Goal: Task Accomplishment & Management: Use online tool/utility

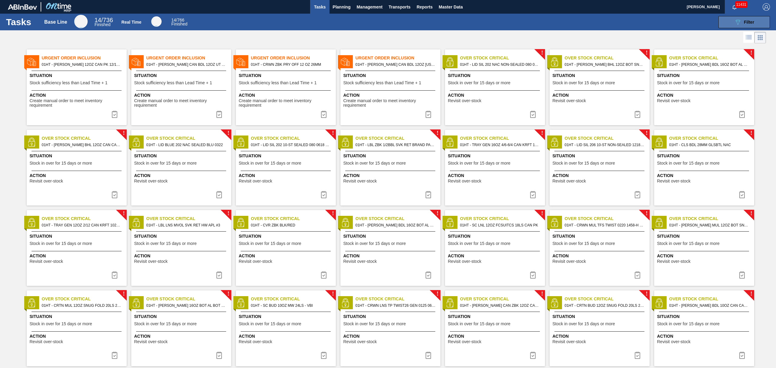
click at [730, 19] on button "089F7B8B-B2A5-4AFE-B5C0-19BA573D28AC Filter" at bounding box center [744, 22] width 52 height 12
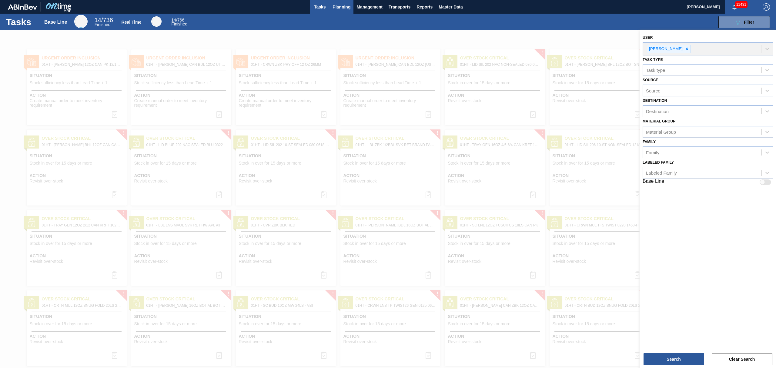
click at [336, 6] on span "Planning" at bounding box center [341, 6] width 18 height 7
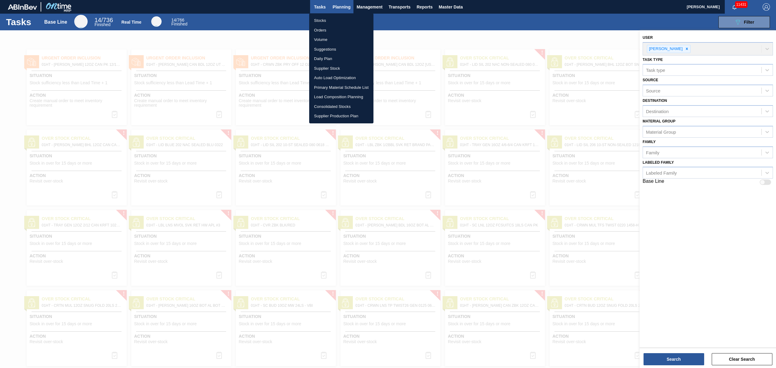
click at [336, 6] on div at bounding box center [388, 184] width 776 height 368
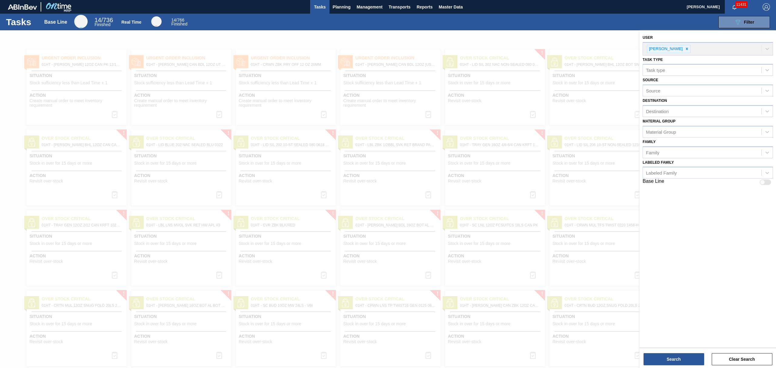
click at [328, 0] on body "Tasks Planning Management Transports Reports Master Data [PERSON_NAME] 11431 Ma…" at bounding box center [388, 0] width 776 height 0
click at [336, 6] on span "Planning" at bounding box center [341, 6] width 18 height 7
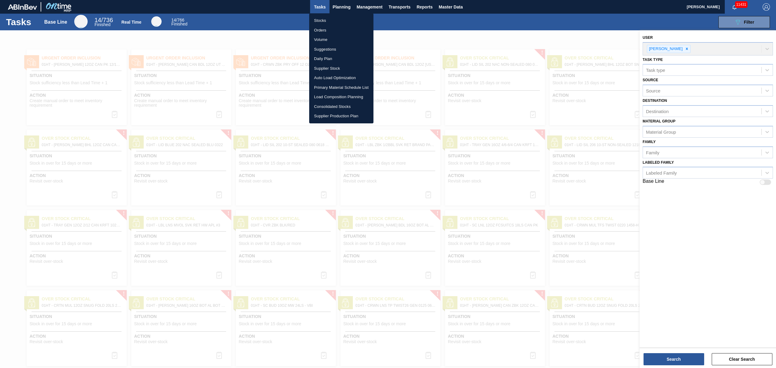
click at [321, 19] on li "Stocks" at bounding box center [341, 21] width 64 height 10
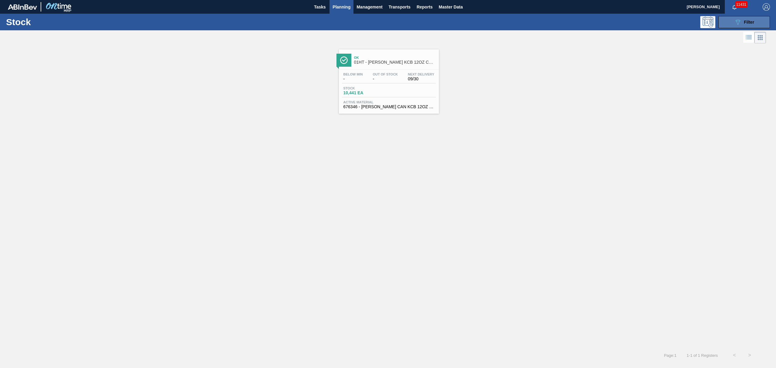
click at [729, 21] on button "089F7B8B-B2A5-4AFE-B5C0-19BA573D28AC Filter" at bounding box center [744, 22] width 52 height 12
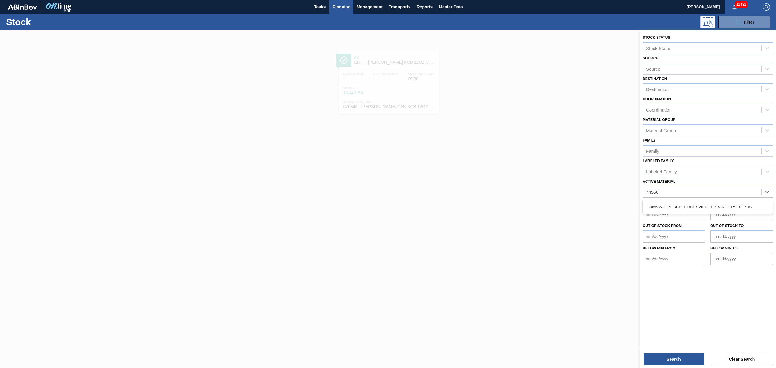
type Material "745685"
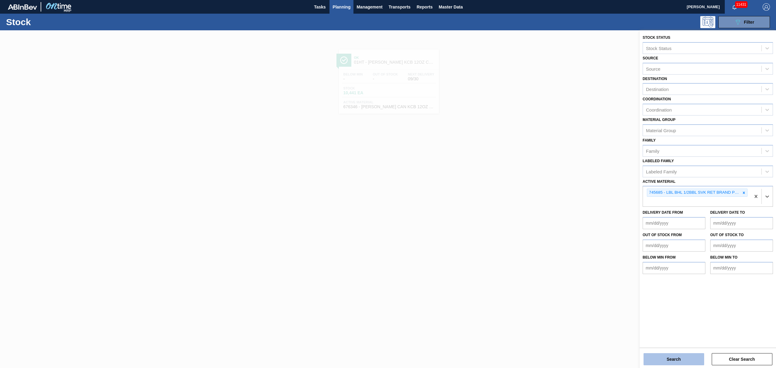
click at [657, 361] on button "Search" at bounding box center [673, 359] width 61 height 12
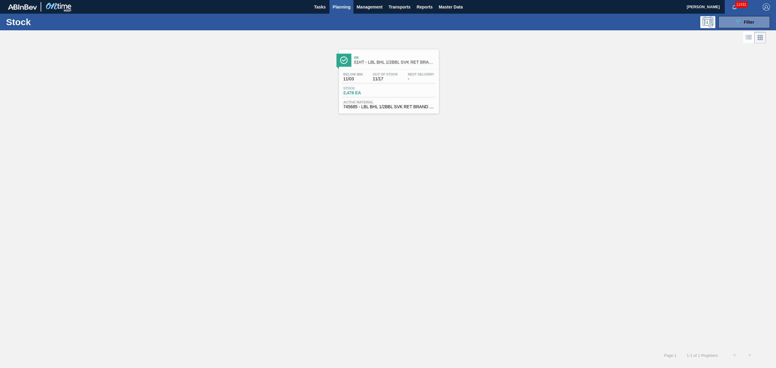
click at [408, 77] on span "-" at bounding box center [421, 79] width 26 height 5
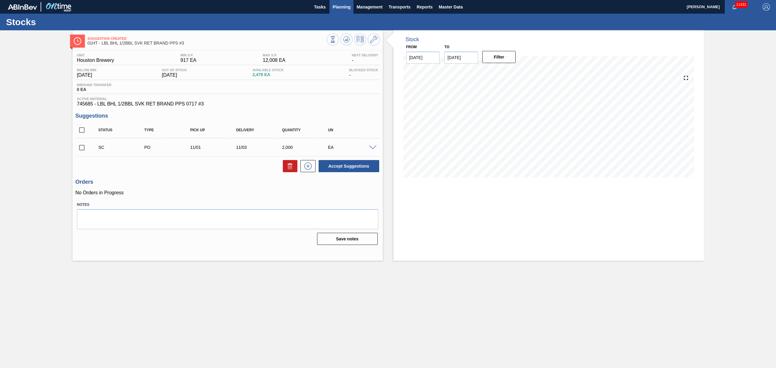
click at [339, 8] on span "Planning" at bounding box center [341, 6] width 18 height 7
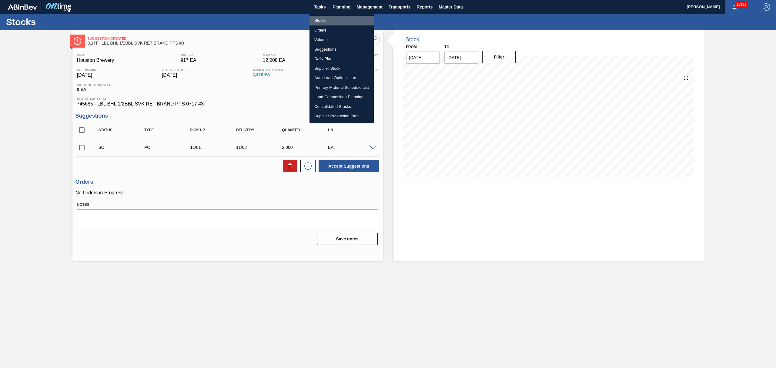
click at [328, 22] on li "Stocks" at bounding box center [341, 21] width 64 height 10
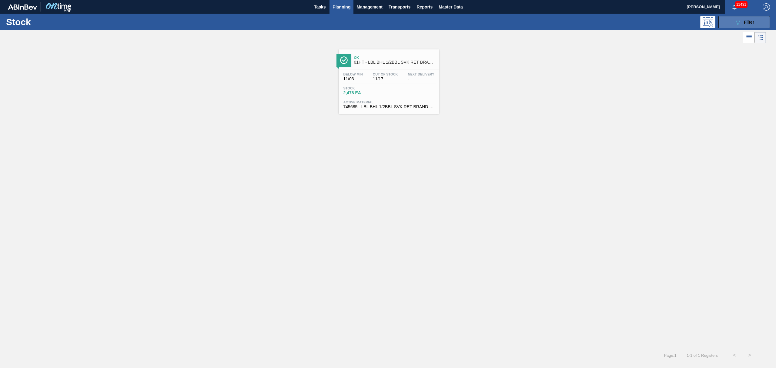
click at [731, 23] on button "089F7B8B-B2A5-4AFE-B5C0-19BA573D28AC Filter" at bounding box center [744, 22] width 52 height 12
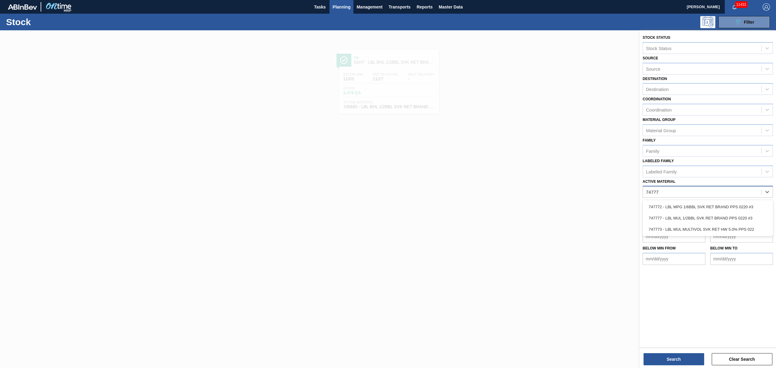
type Material "747777"
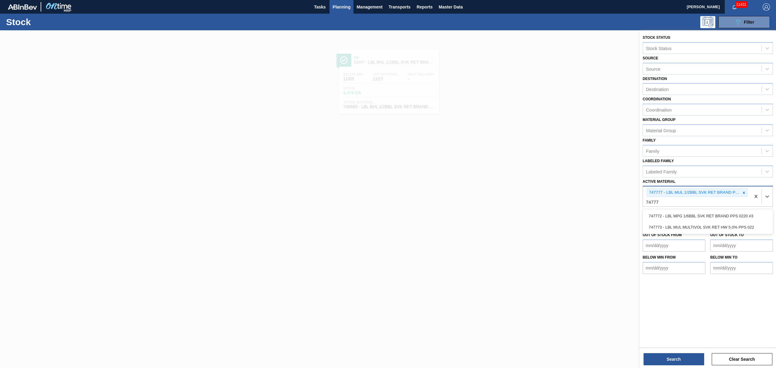
type Material "747773"
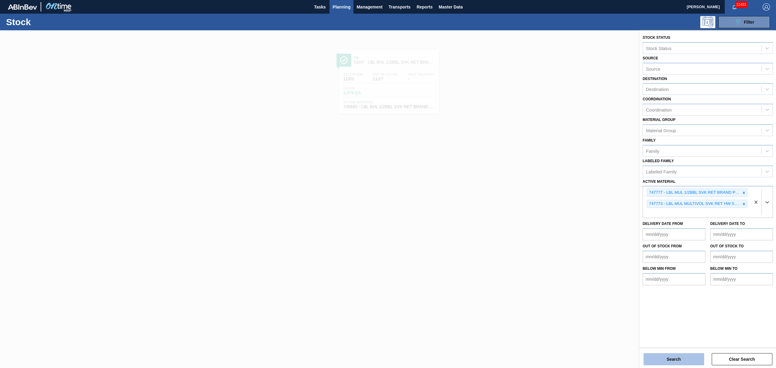
click at [678, 353] on button "Search" at bounding box center [673, 359] width 61 height 12
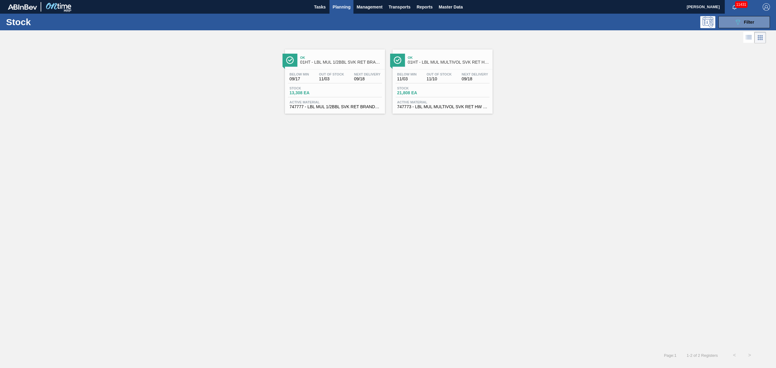
click at [318, 80] on div "Out Of Stock 11/03" at bounding box center [331, 76] width 28 height 9
click at [418, 93] on span "21,808 EA" at bounding box center [418, 93] width 42 height 5
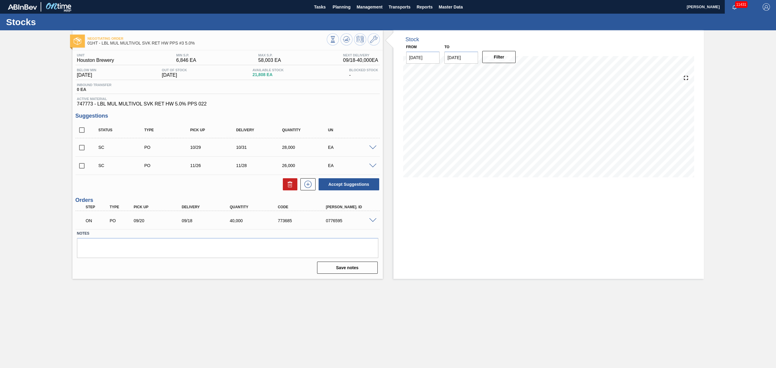
click at [80, 147] on input "checkbox" at bounding box center [81, 147] width 13 height 13
click at [325, 185] on button "Accept Suggestions" at bounding box center [348, 184] width 61 height 12
checkbox input "false"
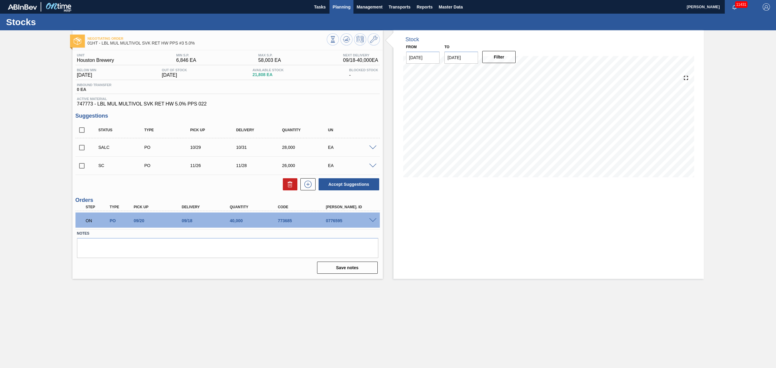
click at [336, 4] on span "Planning" at bounding box center [341, 6] width 18 height 7
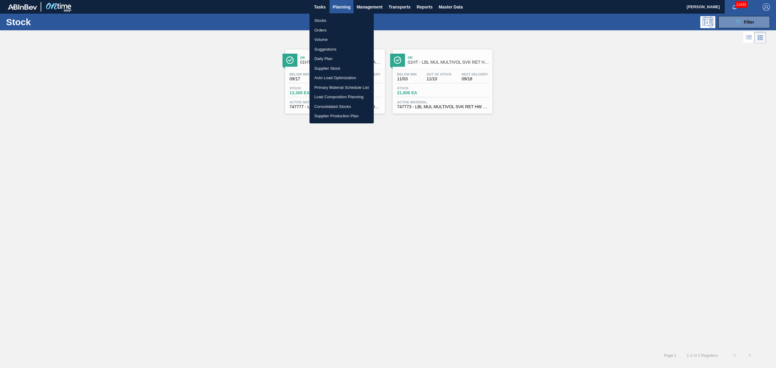
click at [294, 83] on div at bounding box center [388, 184] width 776 height 368
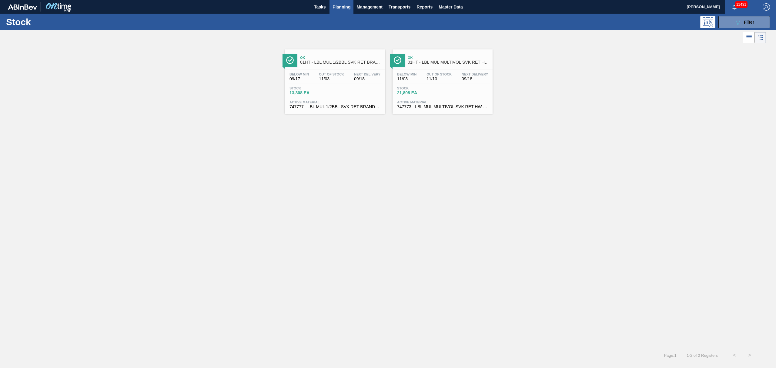
click at [294, 79] on span "09/17" at bounding box center [298, 79] width 19 height 5
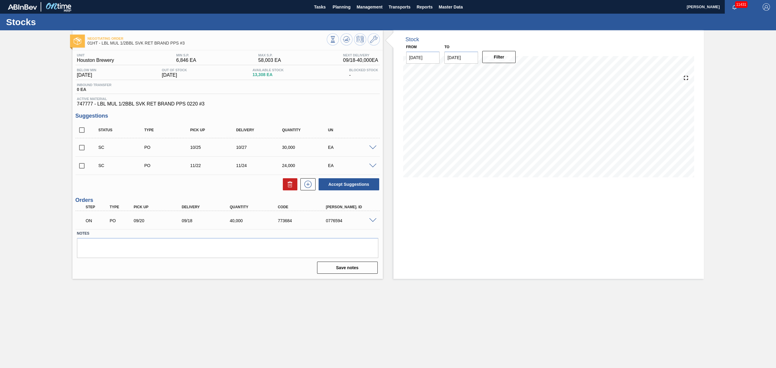
click at [85, 147] on input "checkbox" at bounding box center [81, 147] width 13 height 13
click at [345, 181] on button "Accept Suggestions" at bounding box center [348, 184] width 61 height 12
checkbox input "false"
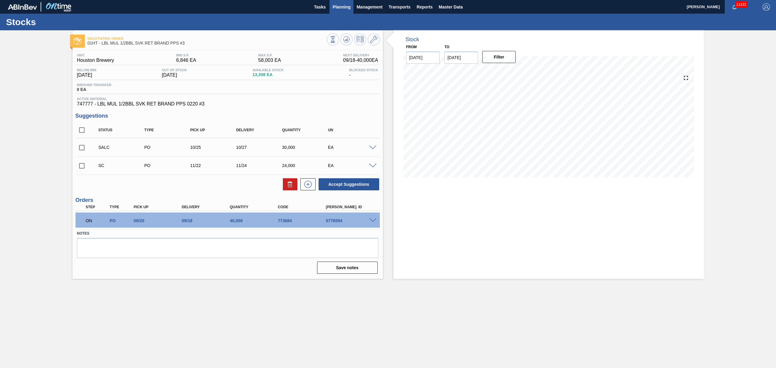
click at [348, 8] on span "Planning" at bounding box center [341, 6] width 18 height 7
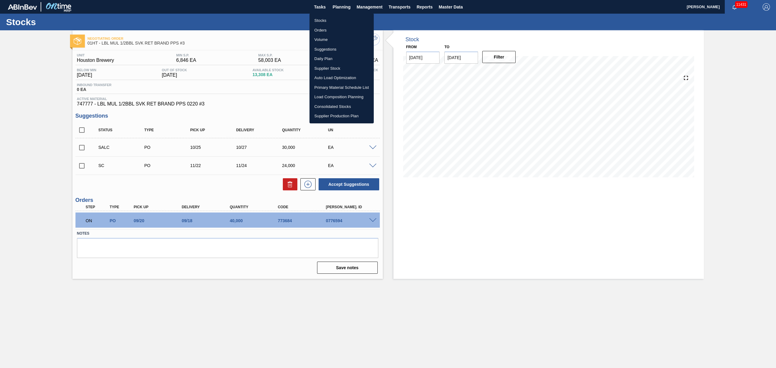
drag, startPoint x: 320, startPoint y: 20, endPoint x: 473, endPoint y: 81, distance: 164.3
click at [320, 20] on li "Stocks" at bounding box center [341, 21] width 64 height 10
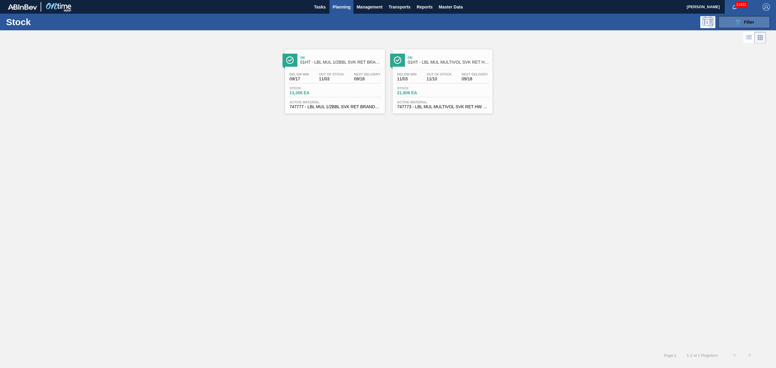
click at [741, 25] on div "089F7B8B-B2A5-4AFE-B5C0-19BA573D28AC Filter" at bounding box center [744, 21] width 20 height 7
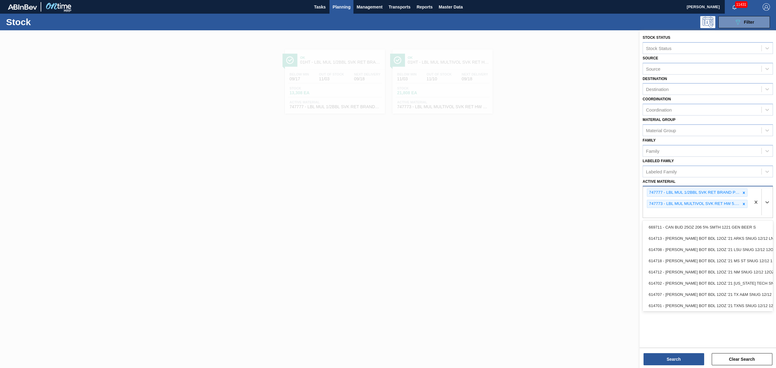
click at [748, 211] on div "747777 - LBL MUL 1/2BBL SVK RET BRAND PPS 0220 #3 747773 - LBL MUL MULTIVOL SVK…" at bounding box center [697, 201] width 108 height 31
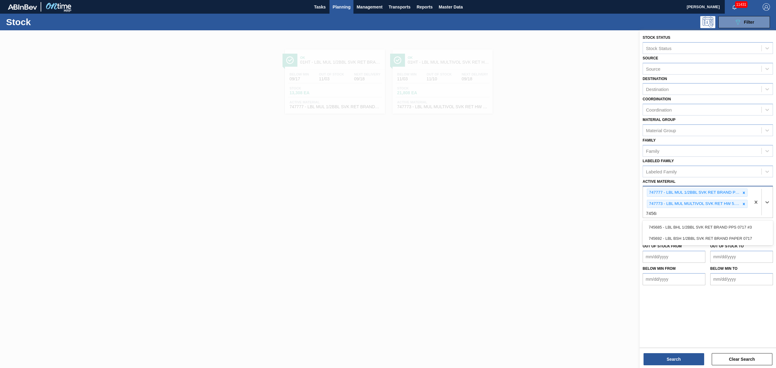
type Material "745685"
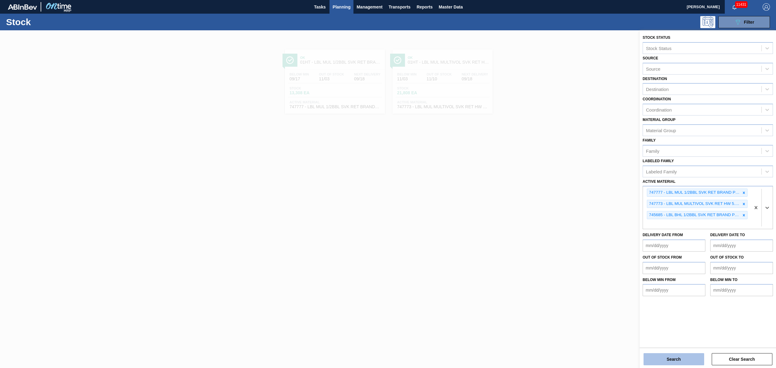
click at [685, 355] on button "Search" at bounding box center [673, 359] width 61 height 12
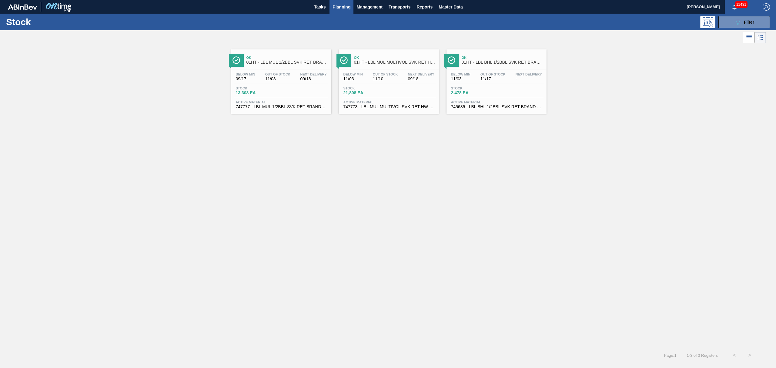
click at [506, 85] on div "Below Min 11/03 Out Of Stock 11/17 Next Delivery - Stock 2,478 EA Active Materi…" at bounding box center [496, 89] width 100 height 41
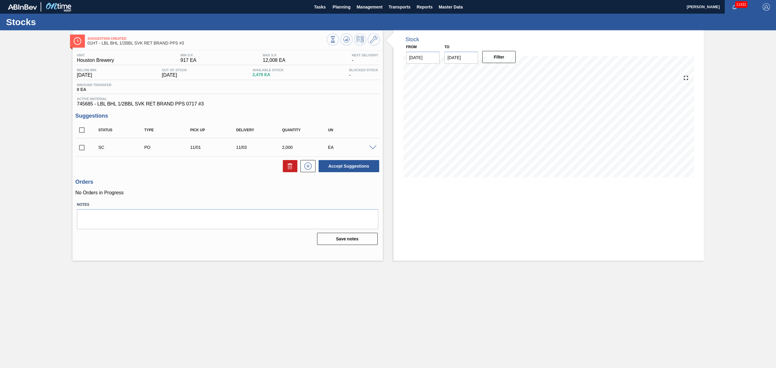
click at [82, 151] on input "checkbox" at bounding box center [81, 147] width 13 height 13
click at [334, 163] on button "Accept Suggestions" at bounding box center [348, 166] width 61 height 12
checkbox input "false"
click at [349, 6] on span "Planning" at bounding box center [341, 6] width 18 height 7
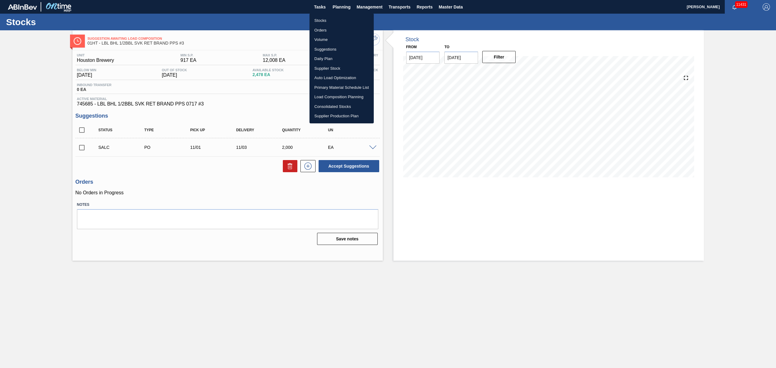
click at [325, 96] on li "Load Composition Planning" at bounding box center [341, 97] width 64 height 10
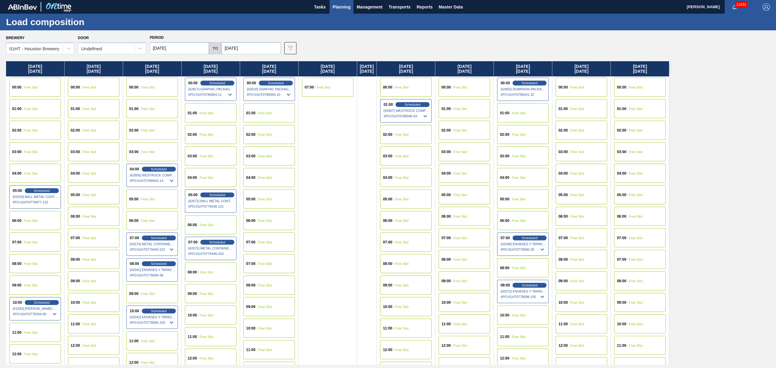
click at [246, 48] on input "[DATE]" at bounding box center [251, 48] width 59 height 12
click at [288, 61] on button "Next Month" at bounding box center [289, 63] width 4 height 4
click at [227, 66] on div "Su" at bounding box center [229, 70] width 8 height 8
click at [227, 63] on button "Previous Month" at bounding box center [227, 63] width 4 height 4
click at [260, 120] on div "29" at bounding box center [258, 121] width 8 height 8
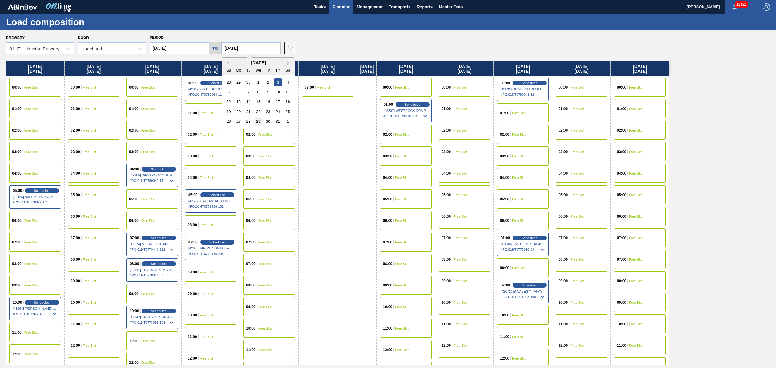
type input "[DATE]"
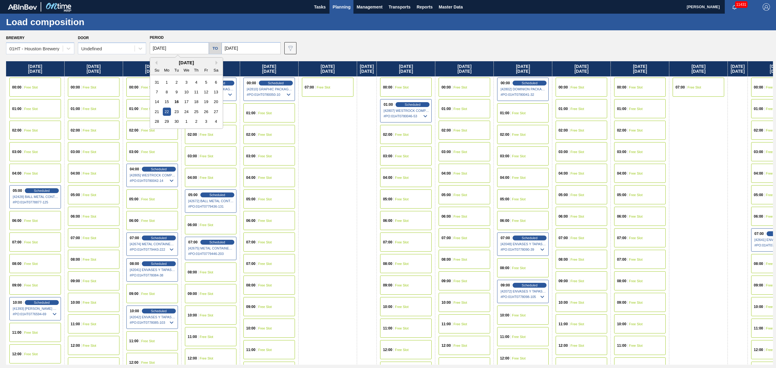
drag, startPoint x: 174, startPoint y: 45, endPoint x: 187, endPoint y: 54, distance: 15.5
click at [175, 45] on input "[DATE]" at bounding box center [179, 48] width 59 height 12
click at [217, 64] on button "Next Month" at bounding box center [217, 63] width 4 height 4
click at [175, 112] on div "21" at bounding box center [176, 112] width 8 height 8
type input "[DATE]"
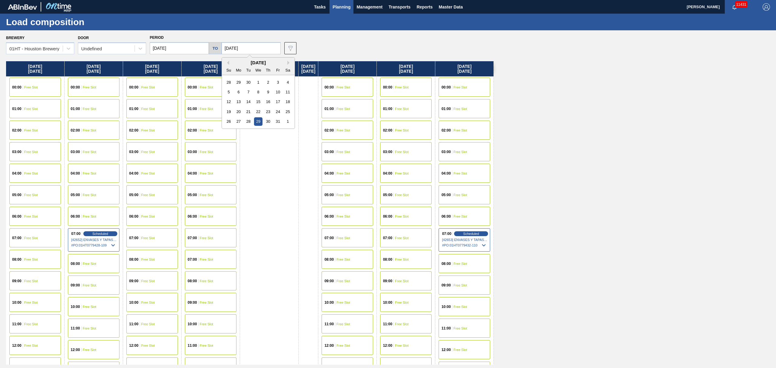
click at [238, 45] on input "[DATE]" at bounding box center [251, 48] width 59 height 12
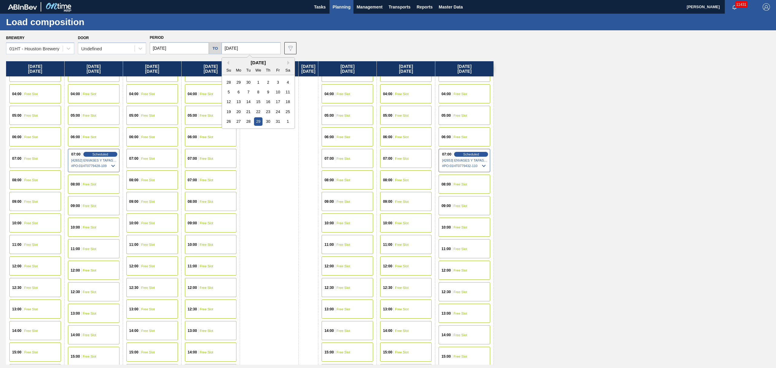
scroll to position [81, 0]
click at [467, 226] on span "Free Slot" at bounding box center [460, 226] width 14 height 4
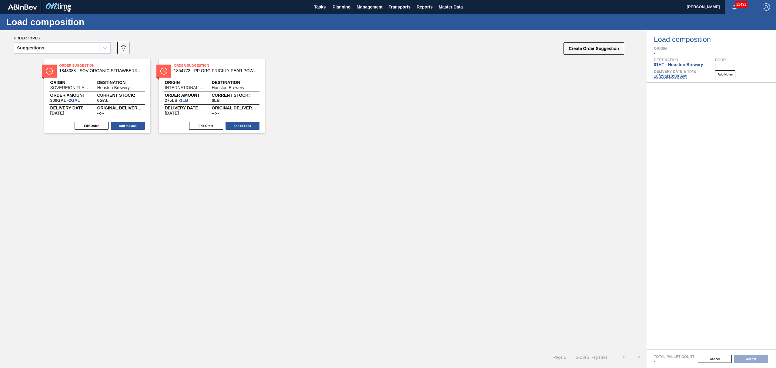
click at [65, 48] on div "Suggestions" at bounding box center [56, 48] width 85 height 9
click at [66, 64] on div "Awaiting load composition" at bounding box center [62, 62] width 97 height 11
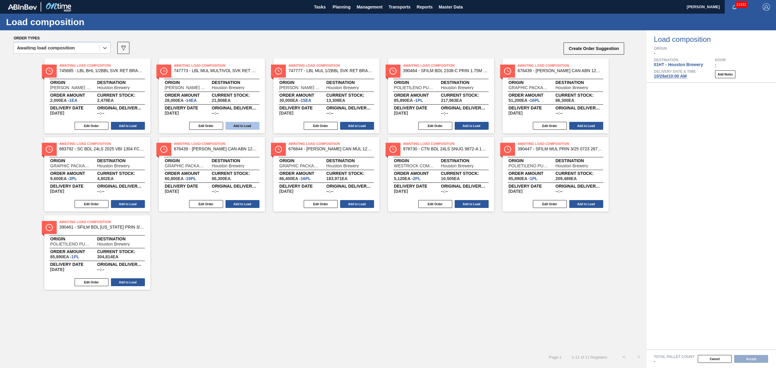
click at [248, 126] on button "Add to Load" at bounding box center [242, 126] width 34 height 8
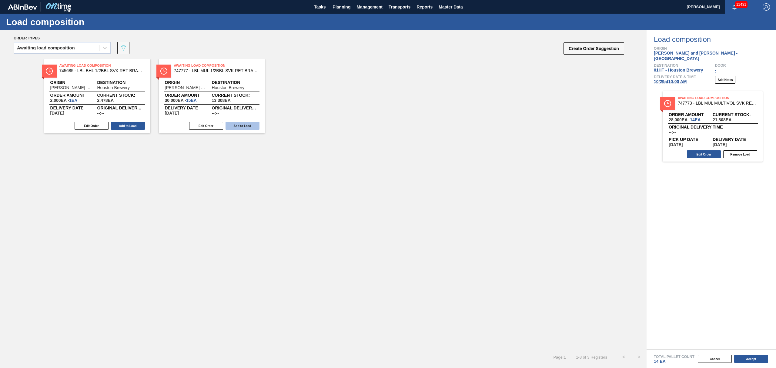
click at [238, 123] on button "Add to Load" at bounding box center [242, 126] width 34 height 8
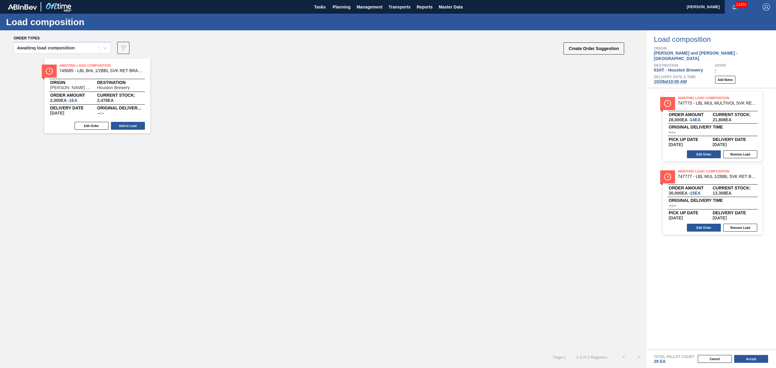
drag, startPoint x: 132, startPoint y: 129, endPoint x: 395, endPoint y: 161, distance: 265.9
click at [132, 129] on button "Add to Load" at bounding box center [128, 126] width 34 height 8
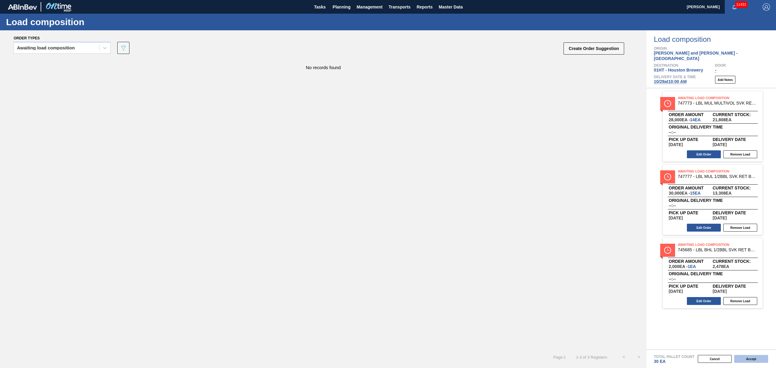
click at [752, 358] on button "Accept" at bounding box center [751, 359] width 34 height 8
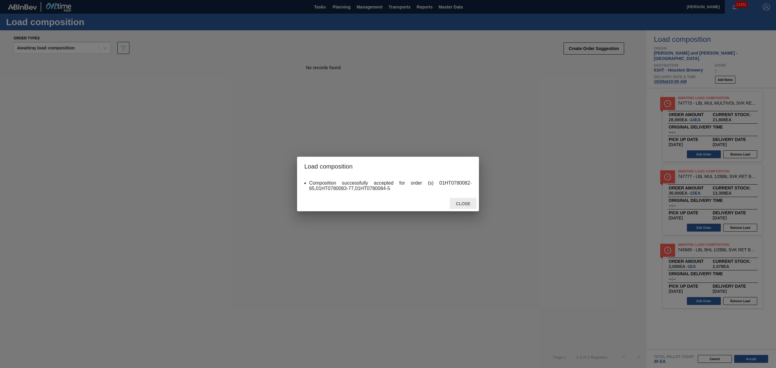
click at [465, 198] on div "Close" at bounding box center [463, 203] width 27 height 11
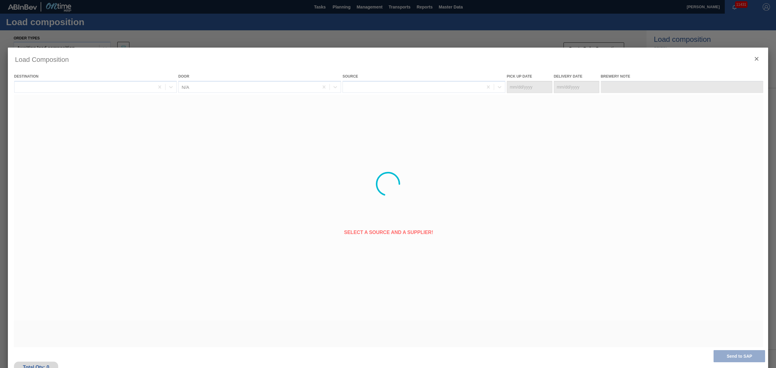
type Date "[DATE]"
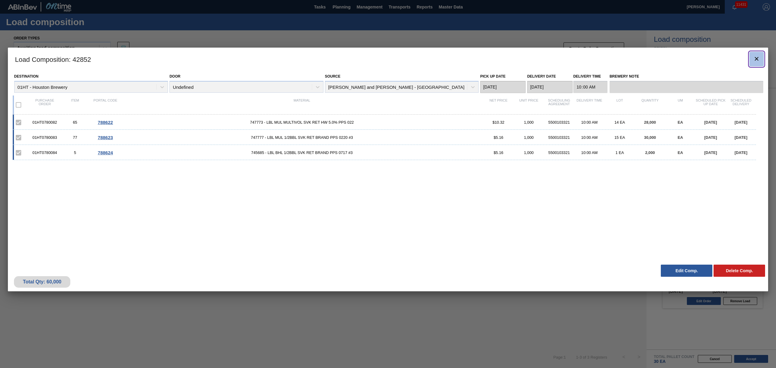
click at [756, 55] on icon "botão de ícone" at bounding box center [756, 58] width 7 height 7
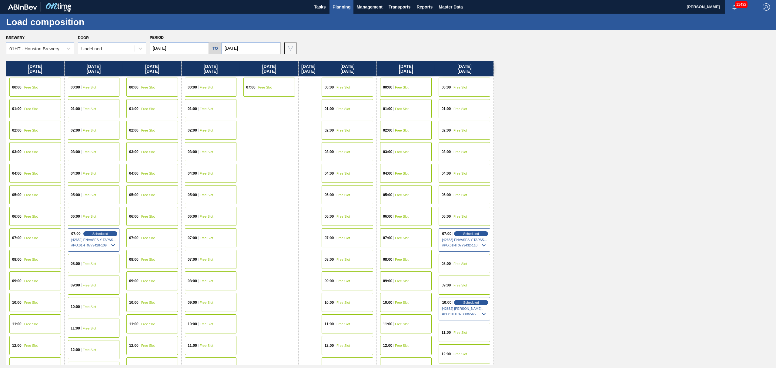
click at [338, 10] on span "Planning" at bounding box center [341, 6] width 18 height 7
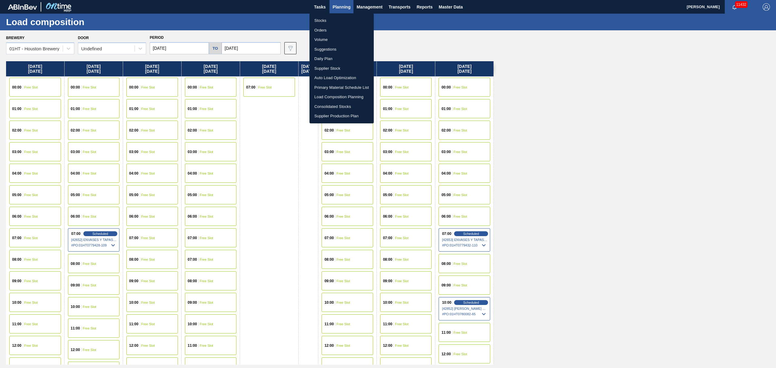
click at [320, 17] on li "Stocks" at bounding box center [341, 21] width 64 height 10
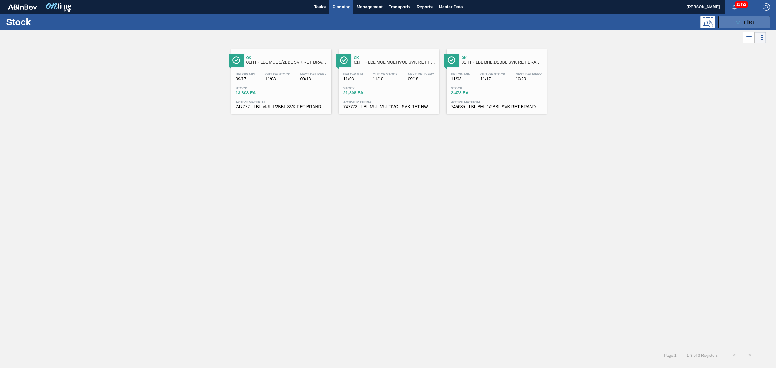
click at [757, 20] on button "089F7B8B-B2A5-4AFE-B5C0-19BA573D28AC Filter" at bounding box center [744, 22] width 52 height 12
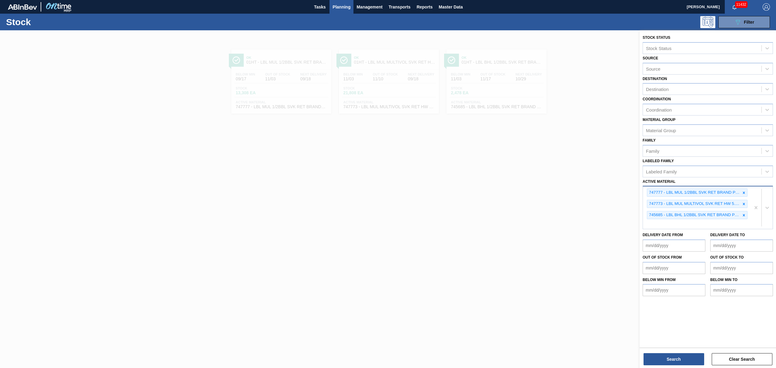
drag, startPoint x: 758, startPoint y: 208, endPoint x: 746, endPoint y: 195, distance: 18.0
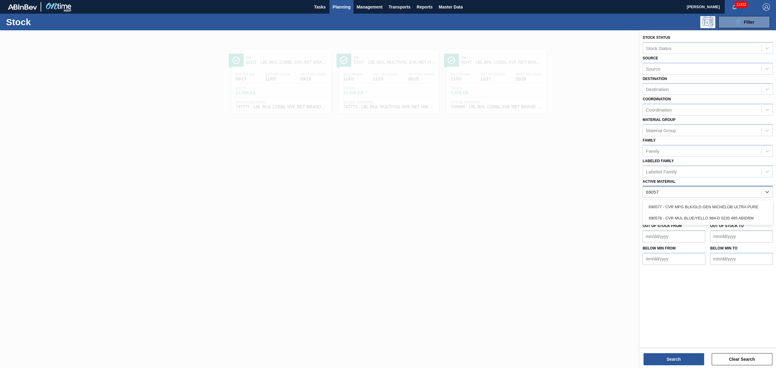
type Material "690578"
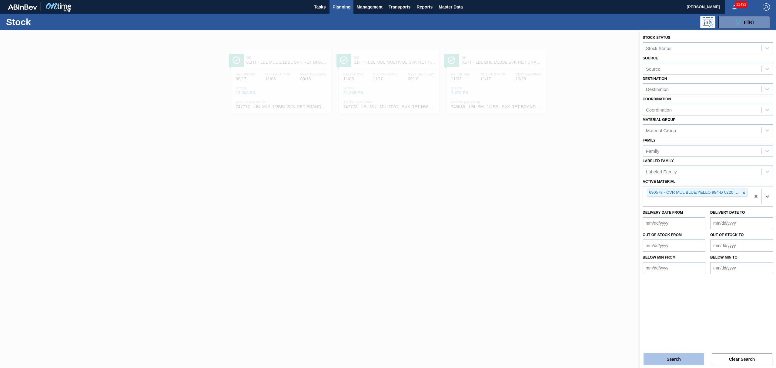
click at [671, 361] on button "Search" at bounding box center [673, 359] width 61 height 12
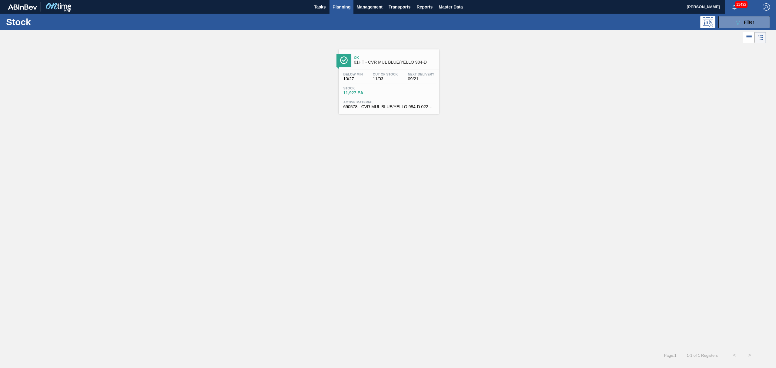
click at [390, 80] on span "11/03" at bounding box center [385, 79] width 25 height 5
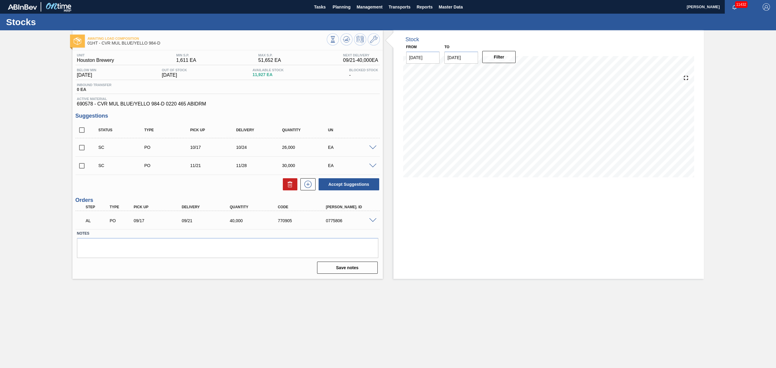
click at [82, 148] on input "checkbox" at bounding box center [81, 147] width 13 height 13
click at [348, 183] on button "Accept Suggestions" at bounding box center [348, 184] width 61 height 12
checkbox input "false"
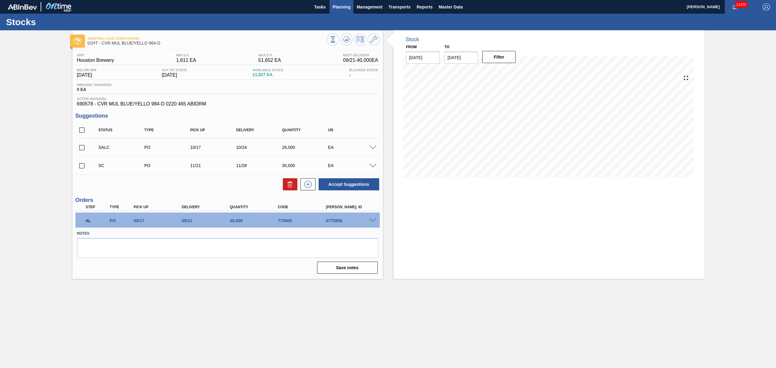
click at [345, 10] on span "Planning" at bounding box center [341, 6] width 18 height 7
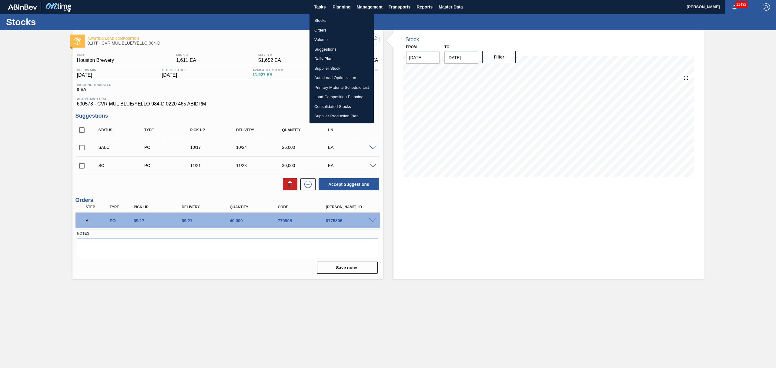
click at [337, 97] on li "Load Composition Planning" at bounding box center [341, 97] width 64 height 10
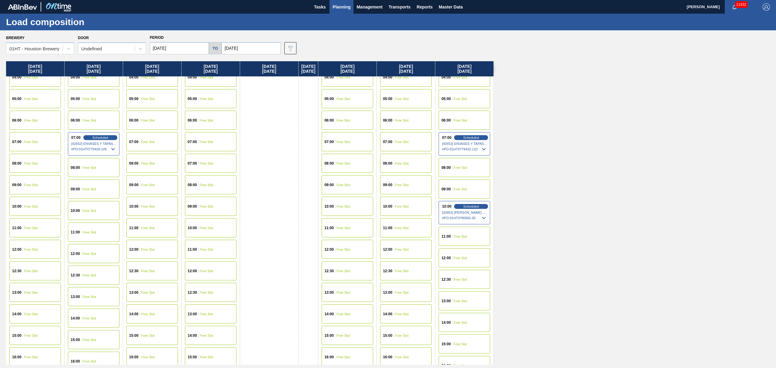
scroll to position [121, 0]
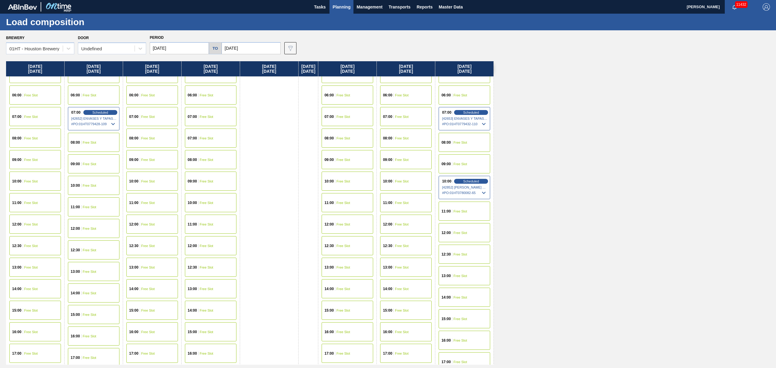
click at [111, 185] on div "10:00 Free Slot" at bounding box center [94, 185] width 52 height 19
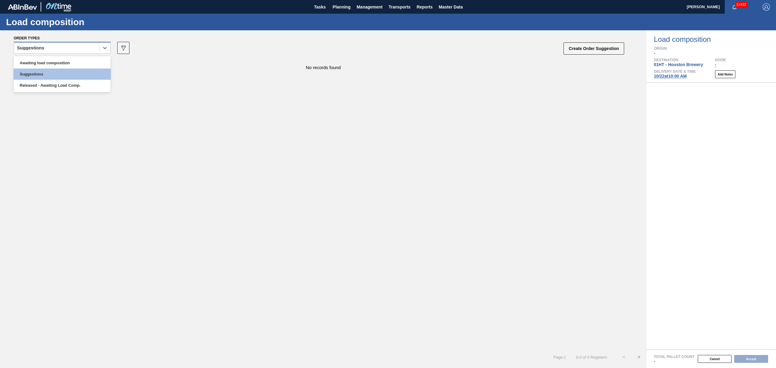
click at [63, 46] on div "Suggestions" at bounding box center [56, 48] width 85 height 9
click at [61, 58] on div "Awaiting load composition" at bounding box center [62, 62] width 97 height 11
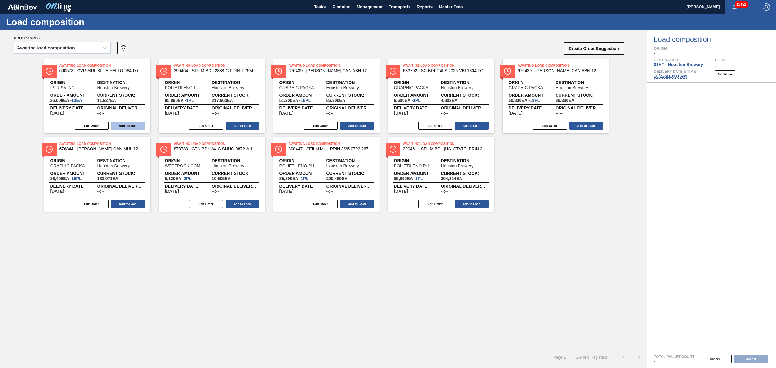
click at [132, 125] on button "Add to Load" at bounding box center [128, 126] width 34 height 8
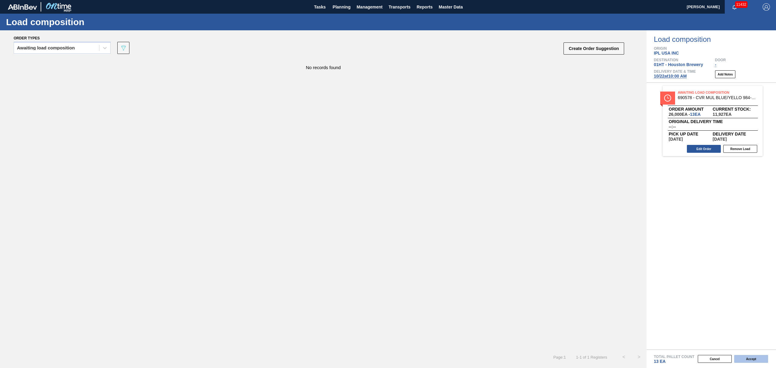
click at [751, 359] on button "Accept" at bounding box center [751, 359] width 34 height 8
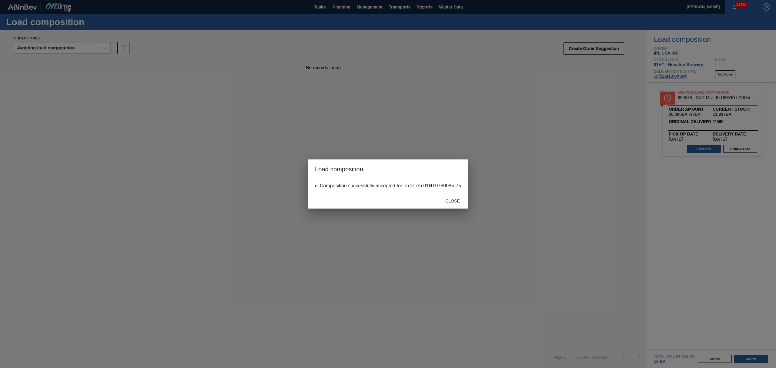
click at [450, 192] on div "Composition successfully accepted for order (s) 01HT0780085-75" at bounding box center [388, 186] width 161 height 14
click at [448, 202] on span "Close" at bounding box center [452, 200] width 24 height 5
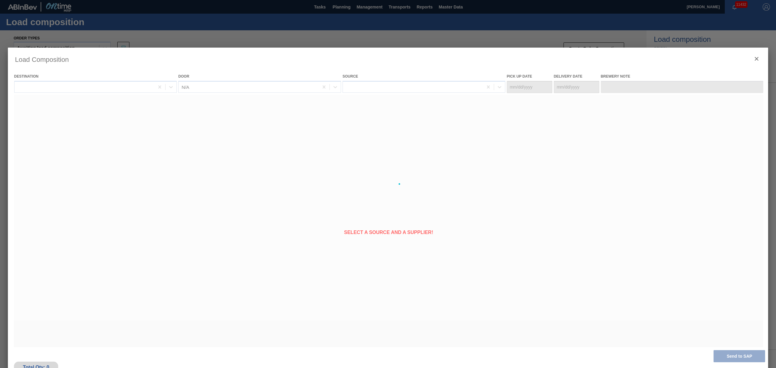
type Date "[DATE]"
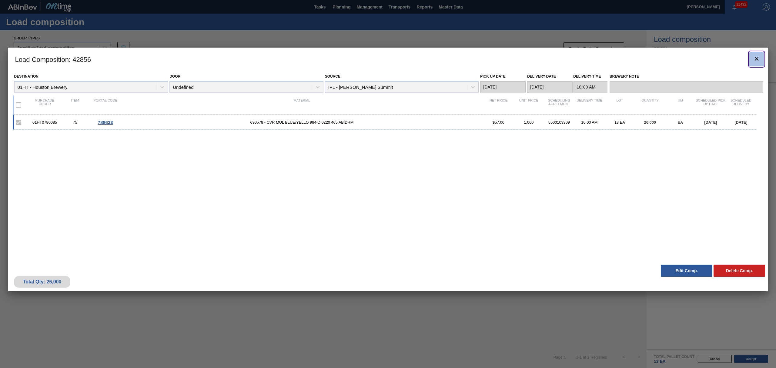
click at [751, 58] on button "botão de ícone" at bounding box center [756, 59] width 15 height 15
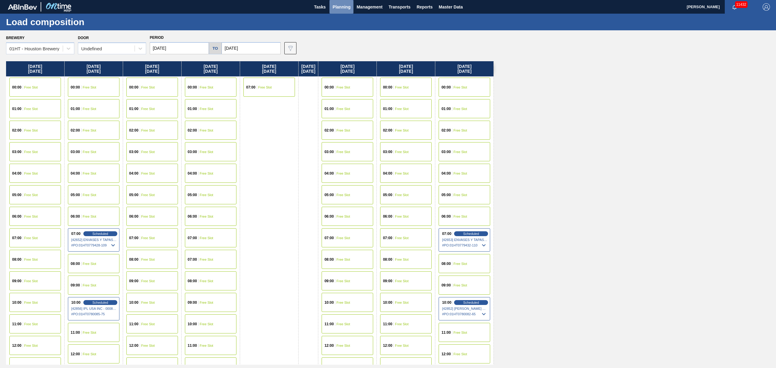
click at [346, 4] on span "Planning" at bounding box center [341, 6] width 18 height 7
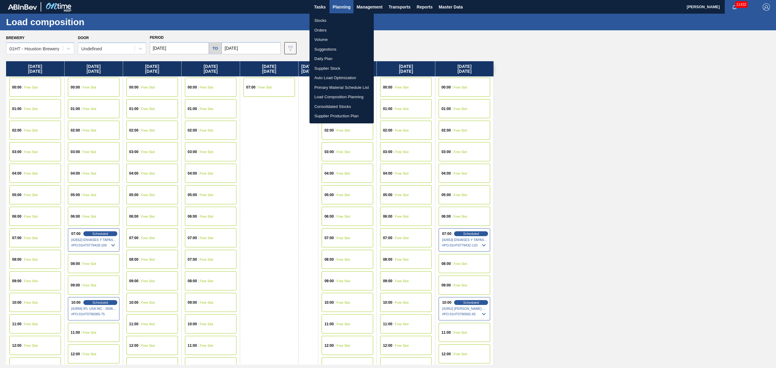
click at [318, 19] on li "Stocks" at bounding box center [341, 21] width 64 height 10
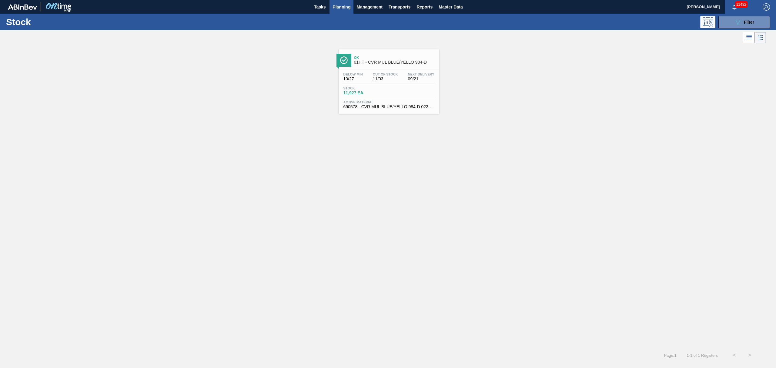
click at [385, 75] on span "Out Of Stock" at bounding box center [385, 74] width 25 height 4
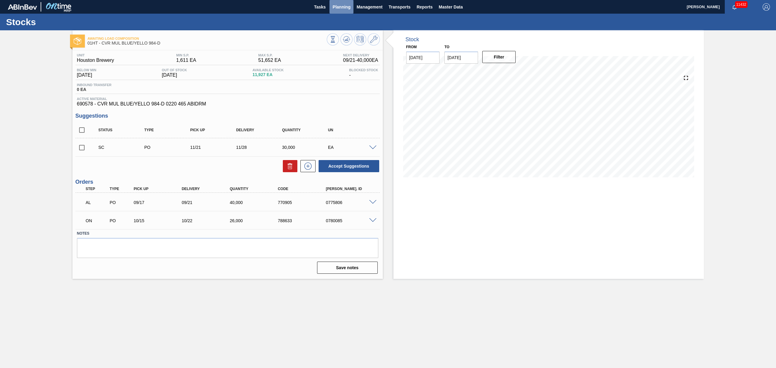
click at [339, 4] on span "Planning" at bounding box center [341, 6] width 18 height 7
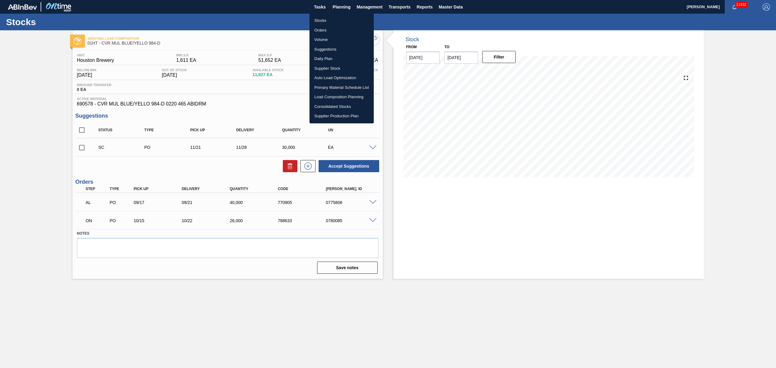
click at [325, 17] on li "Stocks" at bounding box center [341, 21] width 64 height 10
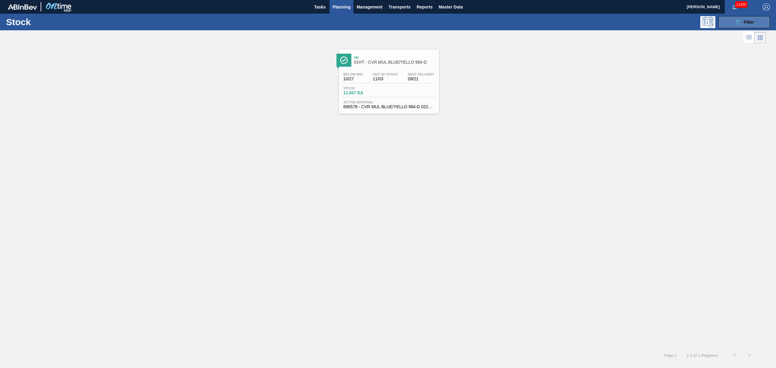
click at [730, 22] on button "089F7B8B-B2A5-4AFE-B5C0-19BA573D28AC Filter" at bounding box center [744, 22] width 52 height 12
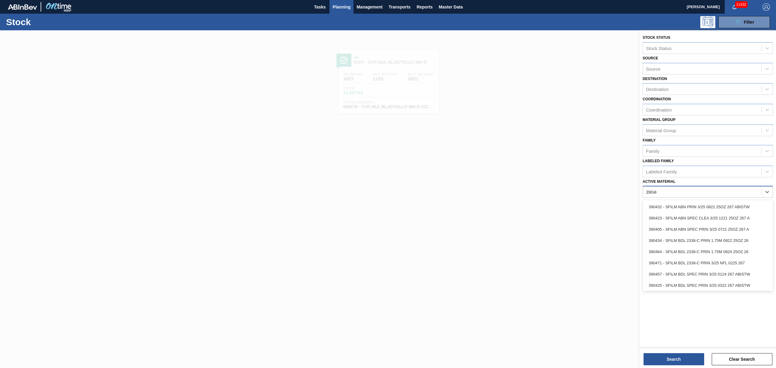
type Material "390464"
type Material "390447"
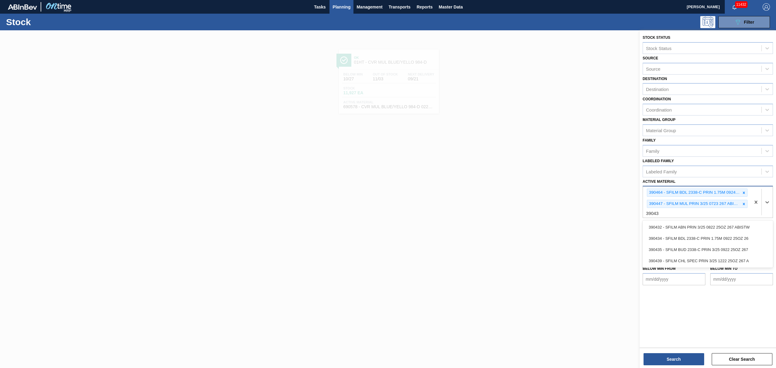
type Material "390432"
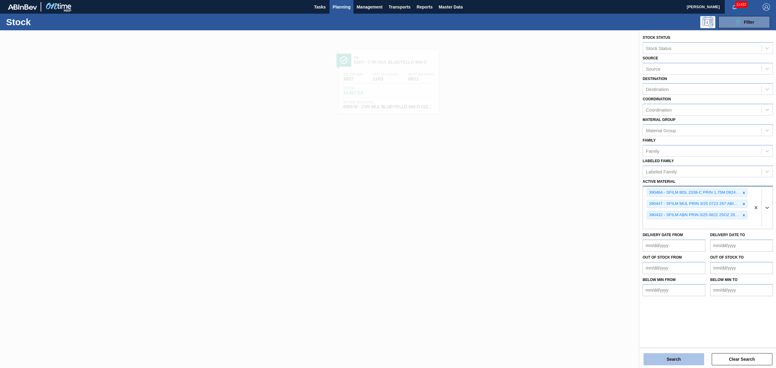
click at [670, 354] on button "Search" at bounding box center [673, 359] width 61 height 12
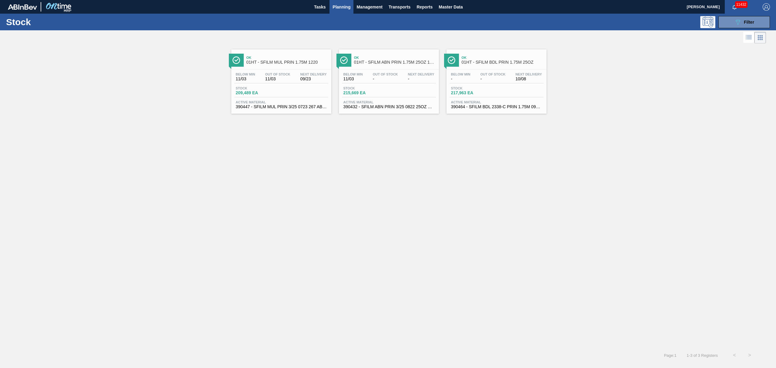
click at [384, 81] on span "-" at bounding box center [385, 79] width 25 height 5
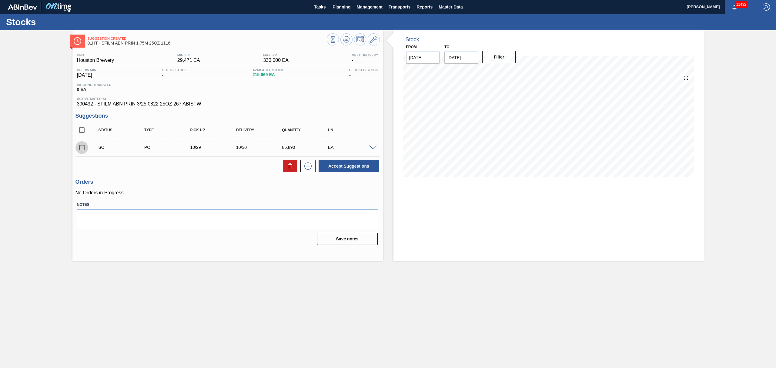
click at [83, 148] on input "checkbox" at bounding box center [81, 147] width 13 height 13
click at [348, 164] on button "Accept Suggestions" at bounding box center [348, 166] width 61 height 12
checkbox input "false"
click at [339, 9] on span "Planning" at bounding box center [341, 6] width 18 height 7
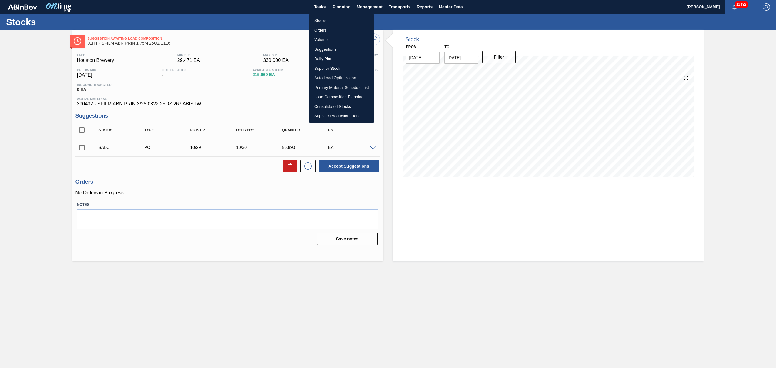
click at [322, 19] on li "Stocks" at bounding box center [341, 21] width 64 height 10
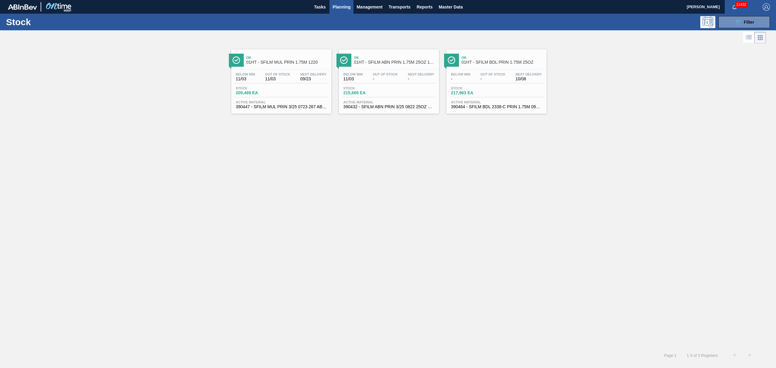
click at [284, 57] on span "Ok" at bounding box center [287, 58] width 82 height 4
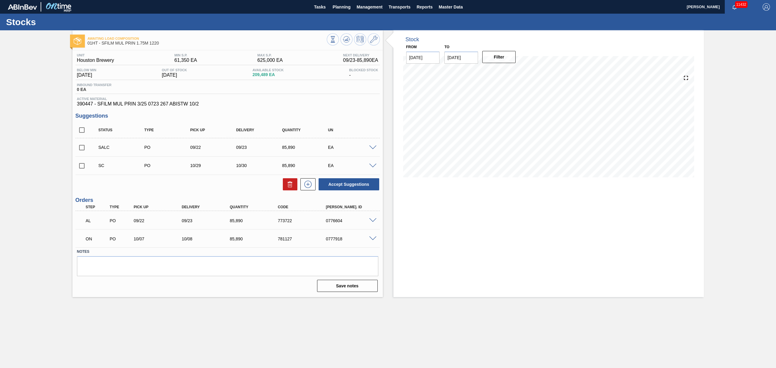
click at [83, 167] on input "checkbox" at bounding box center [81, 165] width 13 height 13
click at [356, 184] on button "Accept Suggestions" at bounding box center [348, 184] width 61 height 12
checkbox input "false"
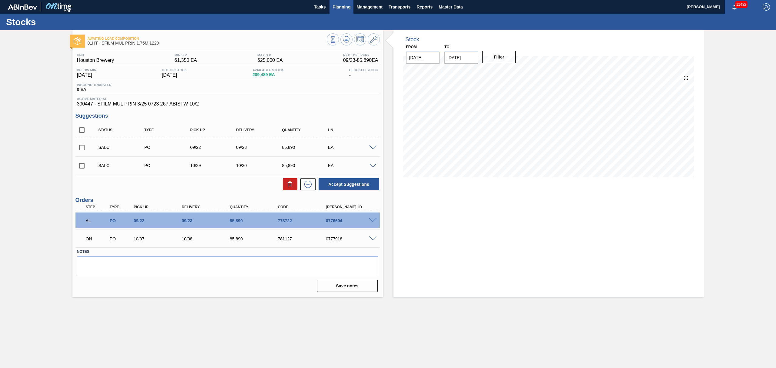
click at [342, 6] on span "Planning" at bounding box center [341, 6] width 18 height 7
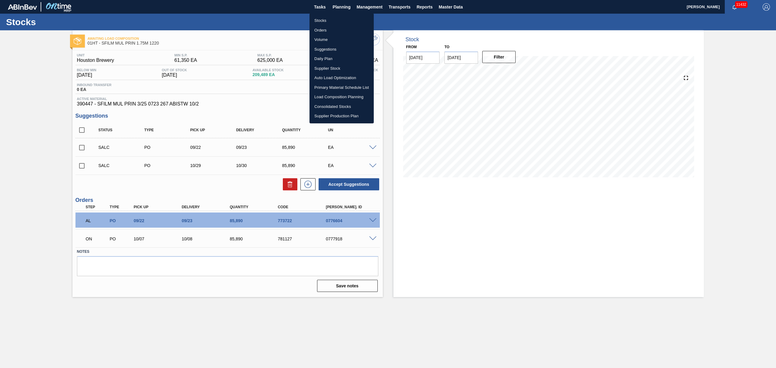
click at [319, 19] on li "Stocks" at bounding box center [341, 21] width 64 height 10
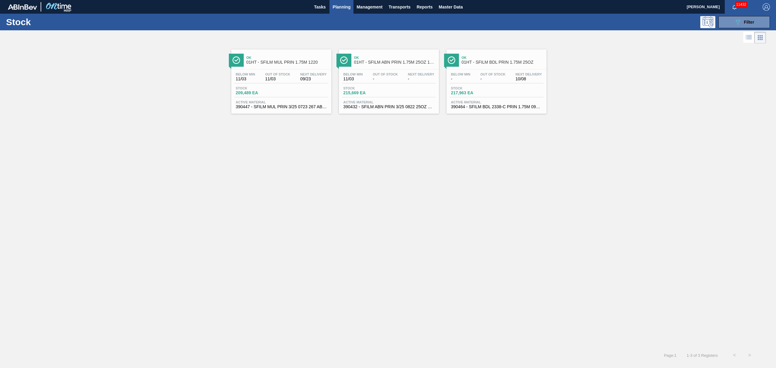
drag, startPoint x: 472, startPoint y: 99, endPoint x: 456, endPoint y: 101, distance: 15.9
click at [472, 99] on div "Below Min - Out Of Stock - Next Delivery 10/08 Stock 217,963 EA Active Material…" at bounding box center [496, 89] width 100 height 41
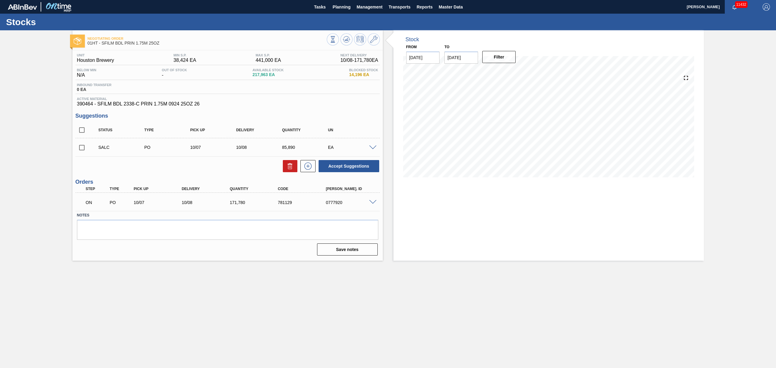
click at [372, 202] on span at bounding box center [372, 202] width 7 height 5
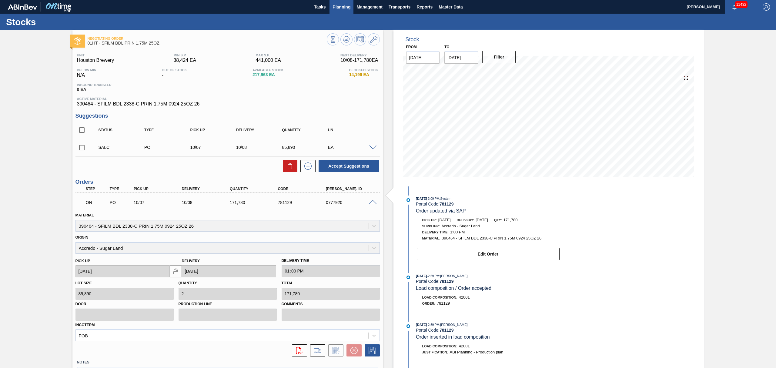
click at [339, 4] on span "Planning" at bounding box center [341, 6] width 18 height 7
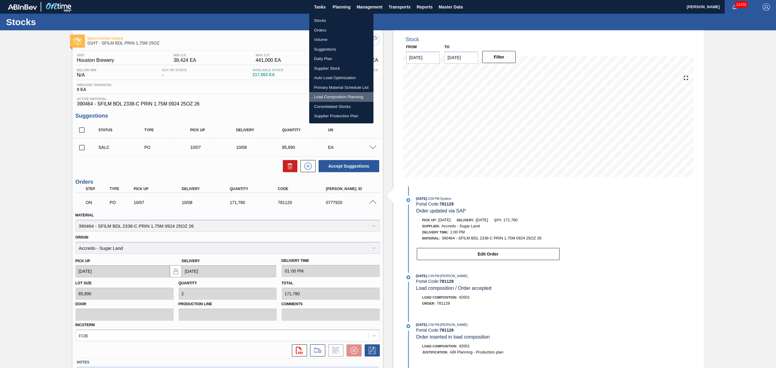
click at [333, 95] on li "Load Composition Planning" at bounding box center [341, 97] width 64 height 10
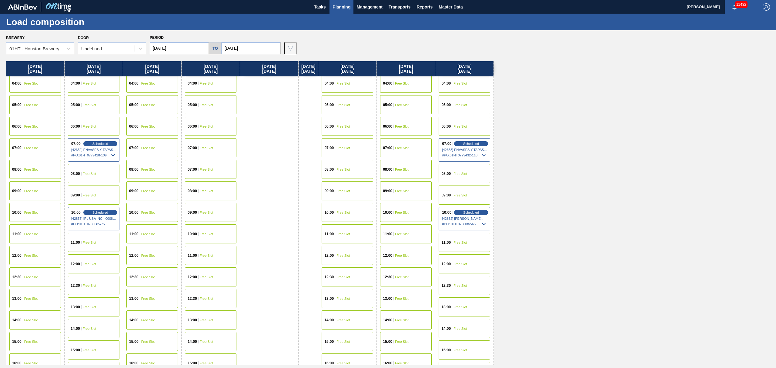
scroll to position [121, 0]
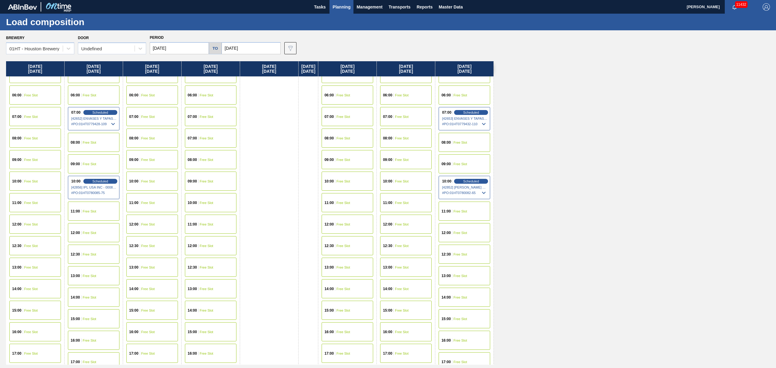
click at [402, 262] on div "13:00 Free Slot" at bounding box center [406, 267] width 52 height 19
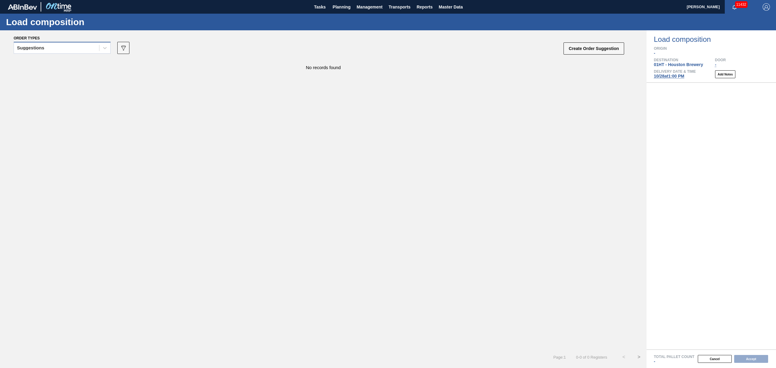
click at [62, 49] on div "Suggestions" at bounding box center [56, 48] width 85 height 9
click at [54, 61] on div "Awaiting load composition" at bounding box center [62, 62] width 97 height 11
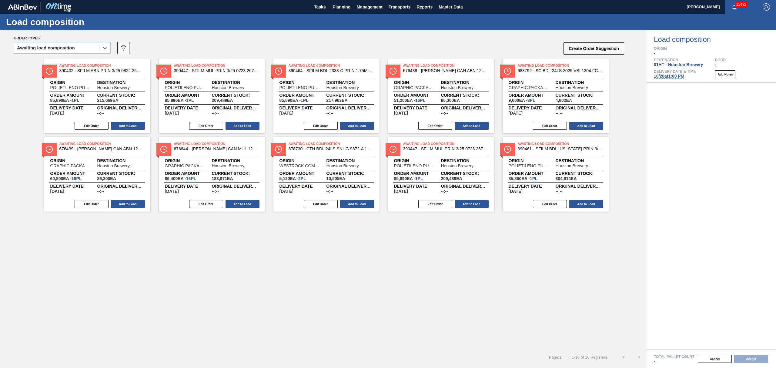
click at [233, 122] on div "Edit Order Add to Load" at bounding box center [209, 125] width 101 height 9
click at [243, 124] on button "Add to Load" at bounding box center [242, 126] width 34 height 8
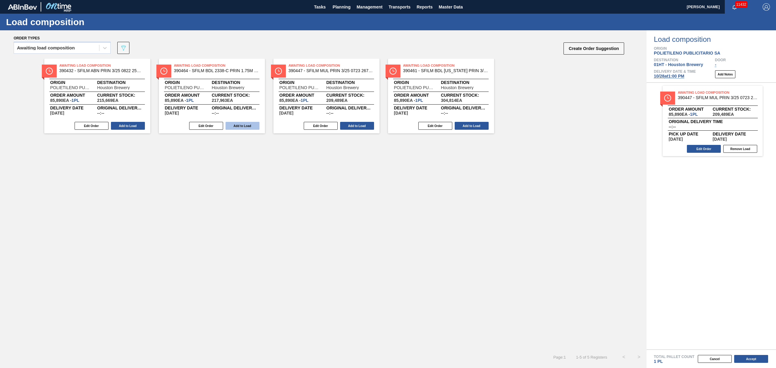
click at [243, 125] on button "Add to Load" at bounding box center [242, 126] width 34 height 8
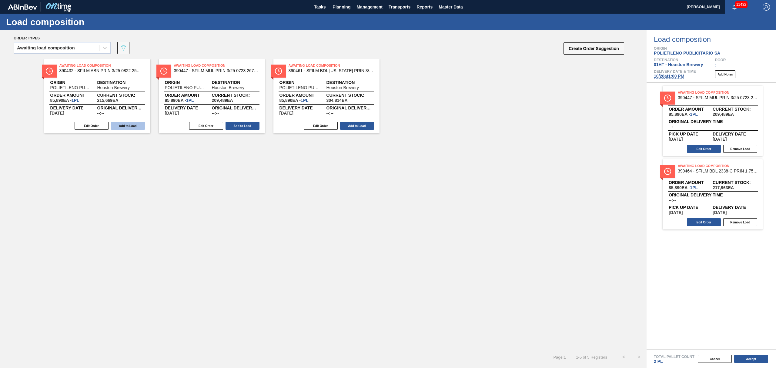
click at [127, 125] on button "Add to Load" at bounding box center [128, 126] width 34 height 8
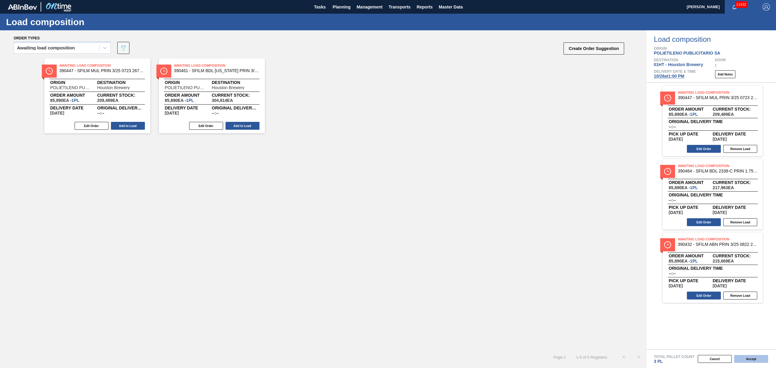
click at [745, 359] on button "Accept" at bounding box center [751, 359] width 34 height 8
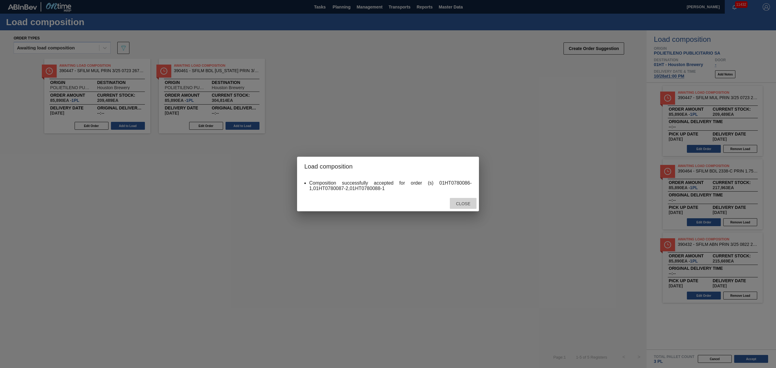
click at [460, 199] on div "Close" at bounding box center [463, 203] width 27 height 11
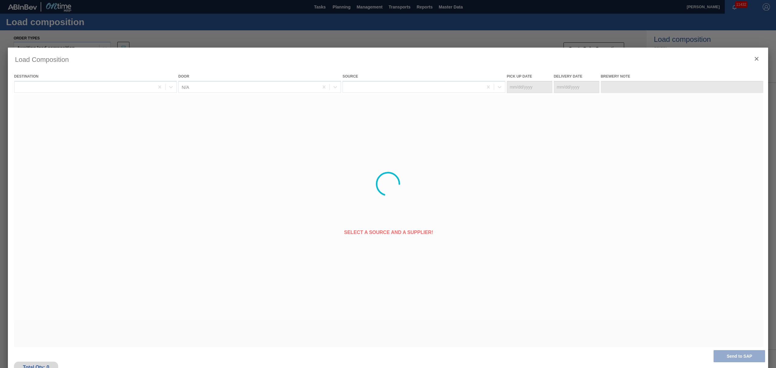
type Date "[DATE]"
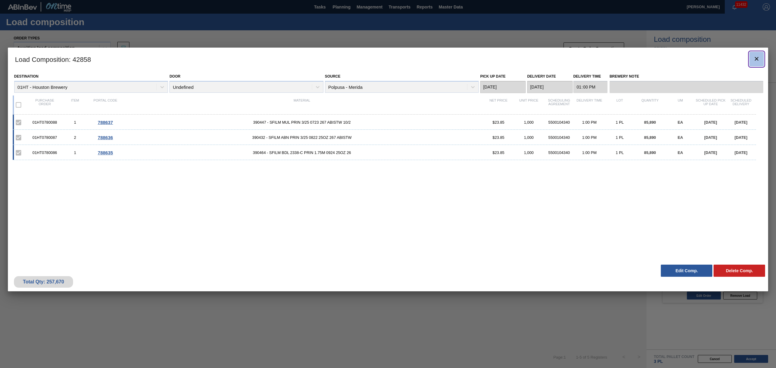
click at [758, 60] on icon "botão de ícone" at bounding box center [756, 58] width 7 height 7
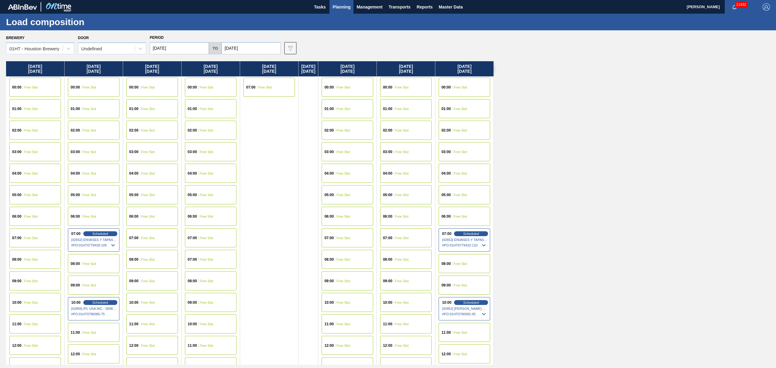
click at [346, 8] on span "Planning" at bounding box center [341, 6] width 18 height 7
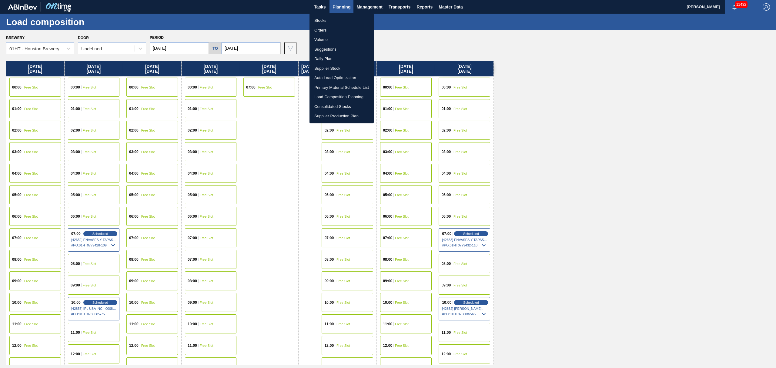
click at [319, 18] on li "Stocks" at bounding box center [341, 21] width 64 height 10
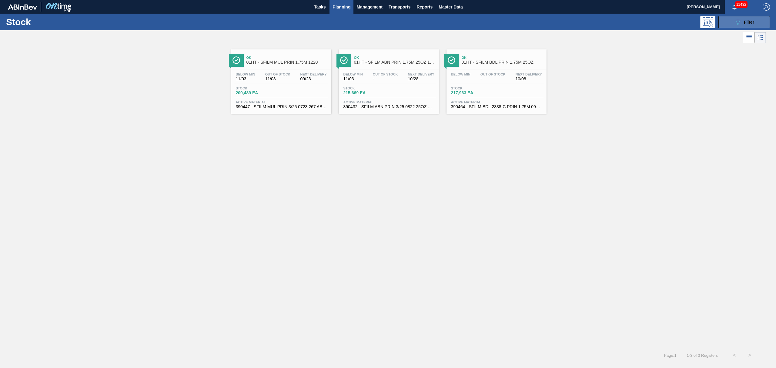
click at [726, 17] on button "089F7B8B-B2A5-4AFE-B5C0-19BA573D28AC Filter" at bounding box center [744, 22] width 52 height 12
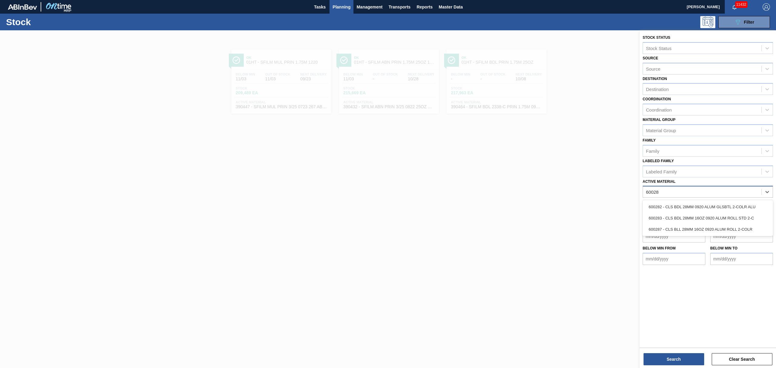
type Material "600282"
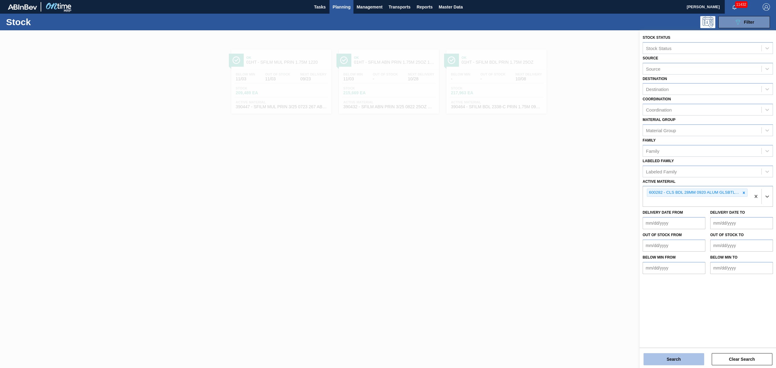
click at [684, 362] on button "Search" at bounding box center [673, 359] width 61 height 12
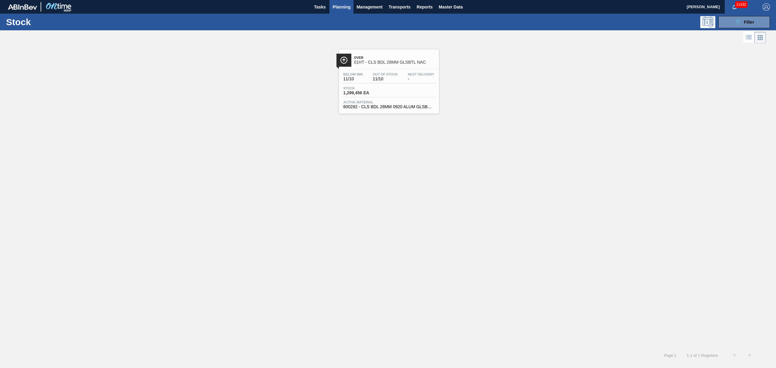
click at [391, 86] on div "Stock 1,299,456 EA" at bounding box center [389, 91] width 94 height 11
